Goal: Submit feedback/report problem: Submit feedback/report problem

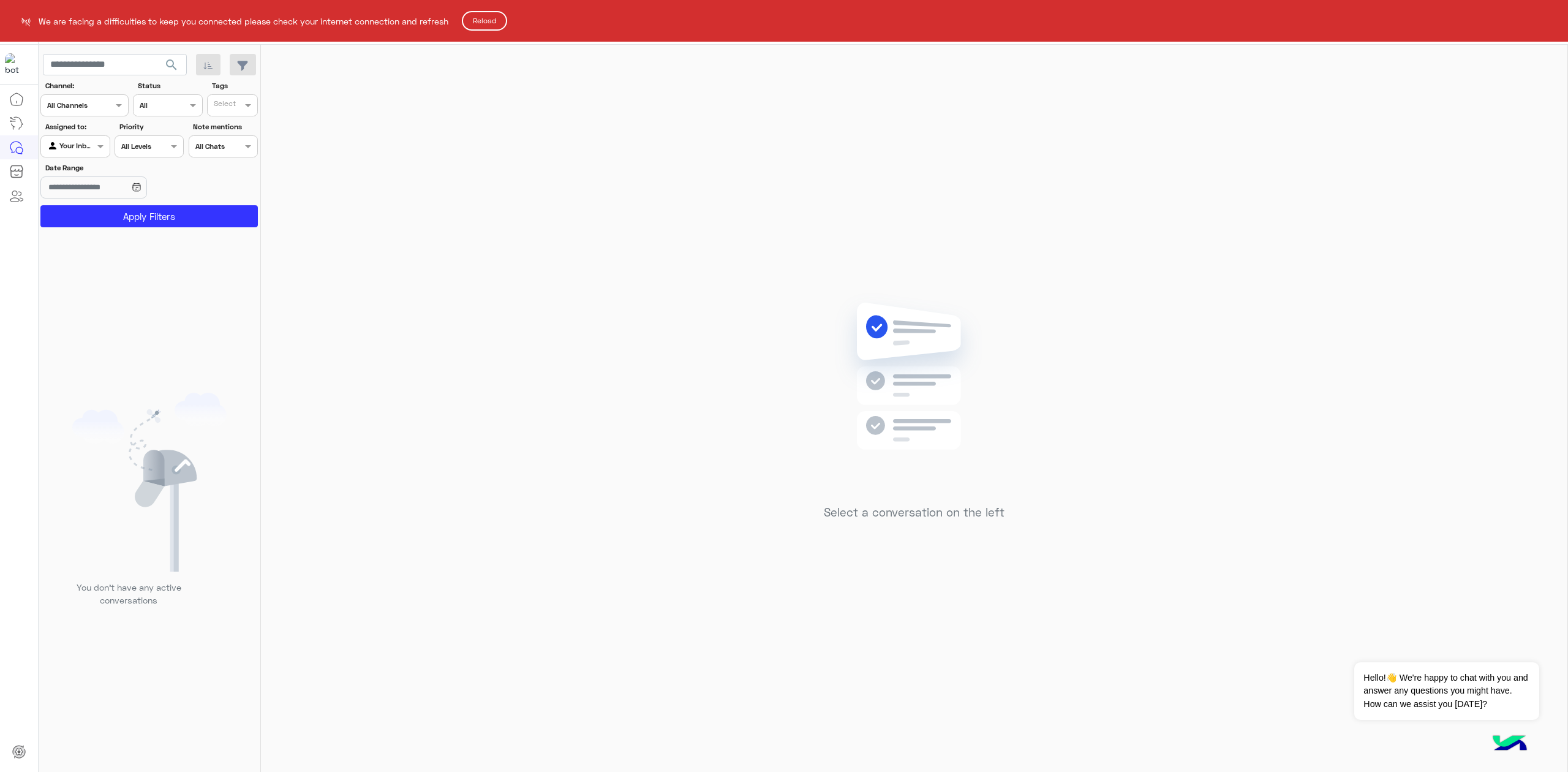
click at [490, 19] on button "Reload" at bounding box center [484, 20] width 45 height 20
